Goal: Find specific page/section: Find specific page/section

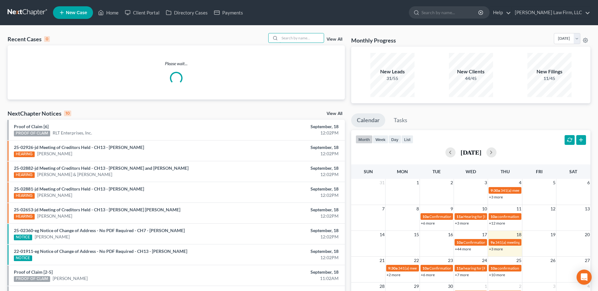
click at [297, 35] on input "search" at bounding box center [301, 37] width 44 height 9
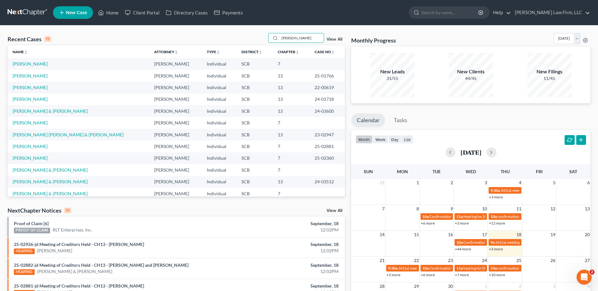
type input "smith"
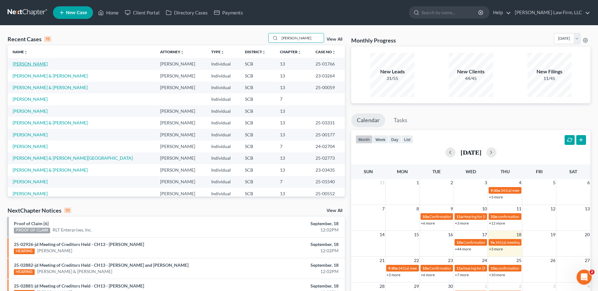
click at [35, 63] on link "[PERSON_NAME]" at bounding box center [30, 63] width 35 height 5
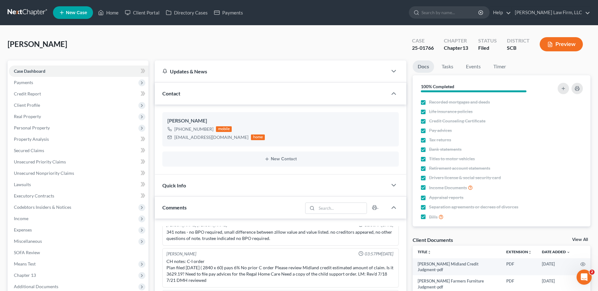
click at [257, 49] on div "Smith, Latisher Upgraded Case 25-01766 Chapter Chapter 13 Status Filed District…" at bounding box center [299, 46] width 583 height 27
click at [247, 41] on div "Smith, Latisher Upgraded Case 25-01766 Chapter Chapter 13 Status Filed District…" at bounding box center [299, 46] width 583 height 27
click at [143, 43] on div "Smith, Latisher Upgraded Case 25-01766 Chapter Chapter 13 Status Filed District…" at bounding box center [299, 46] width 583 height 27
click at [31, 11] on link at bounding box center [28, 12] width 40 height 11
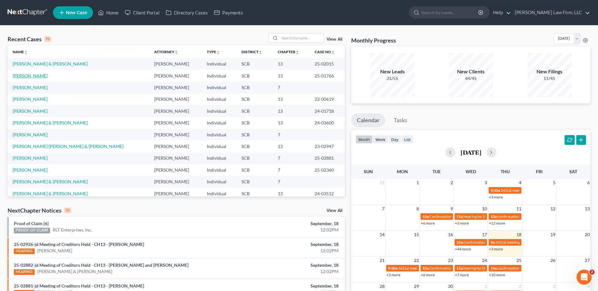
click at [35, 78] on link "[PERSON_NAME]" at bounding box center [30, 75] width 35 height 5
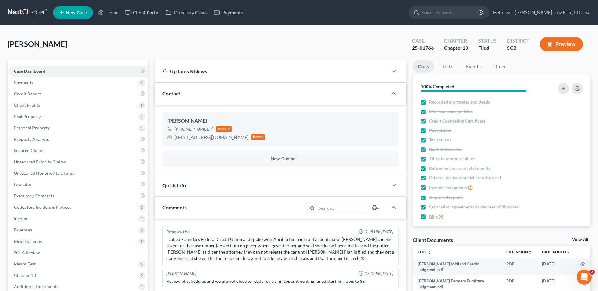
scroll to position [620, 0]
